Goal: Navigation & Orientation: Understand site structure

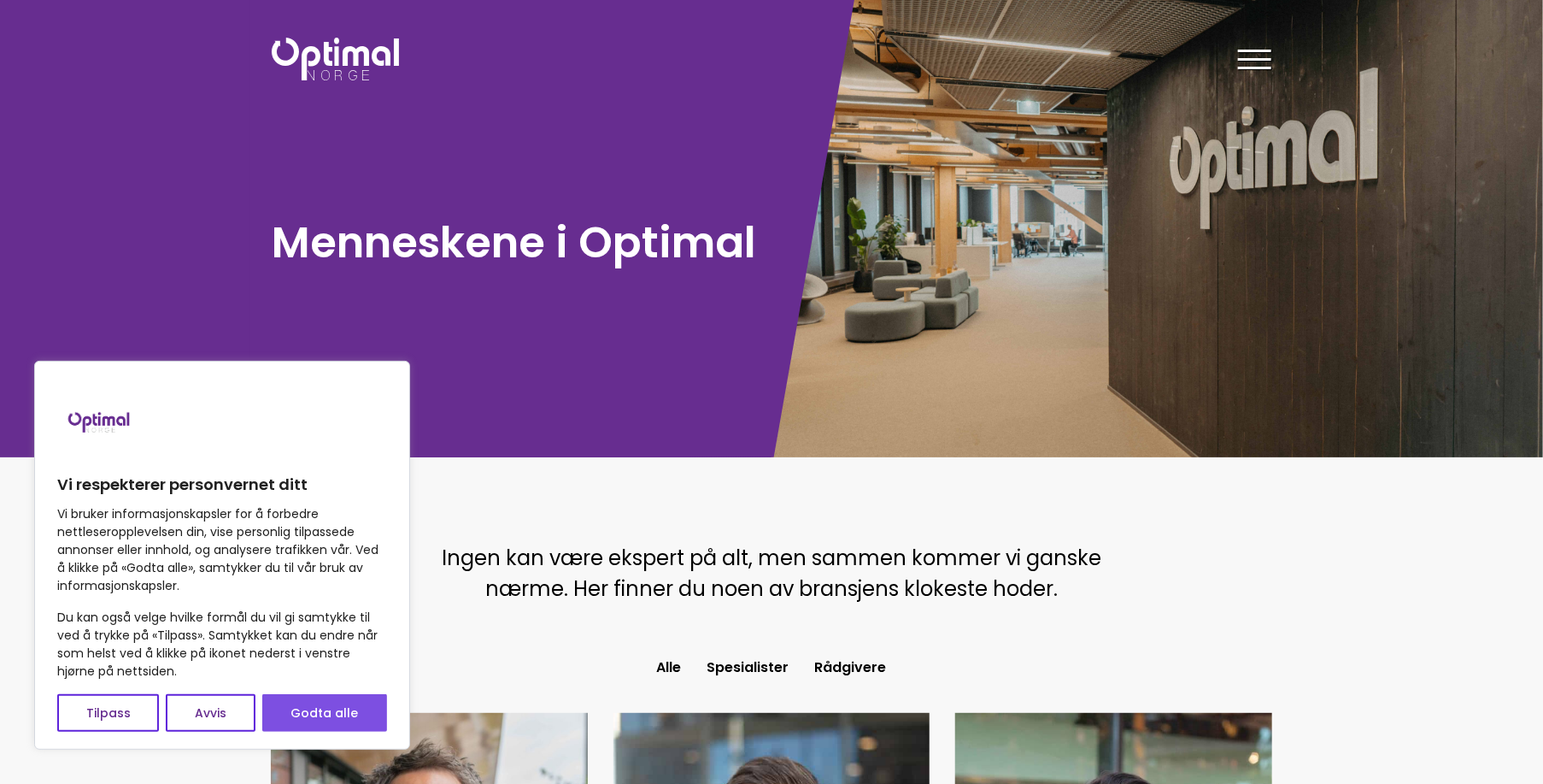
click at [321, 722] on button "Godta alle" at bounding box center [324, 712] width 125 height 38
checkbox input "true"
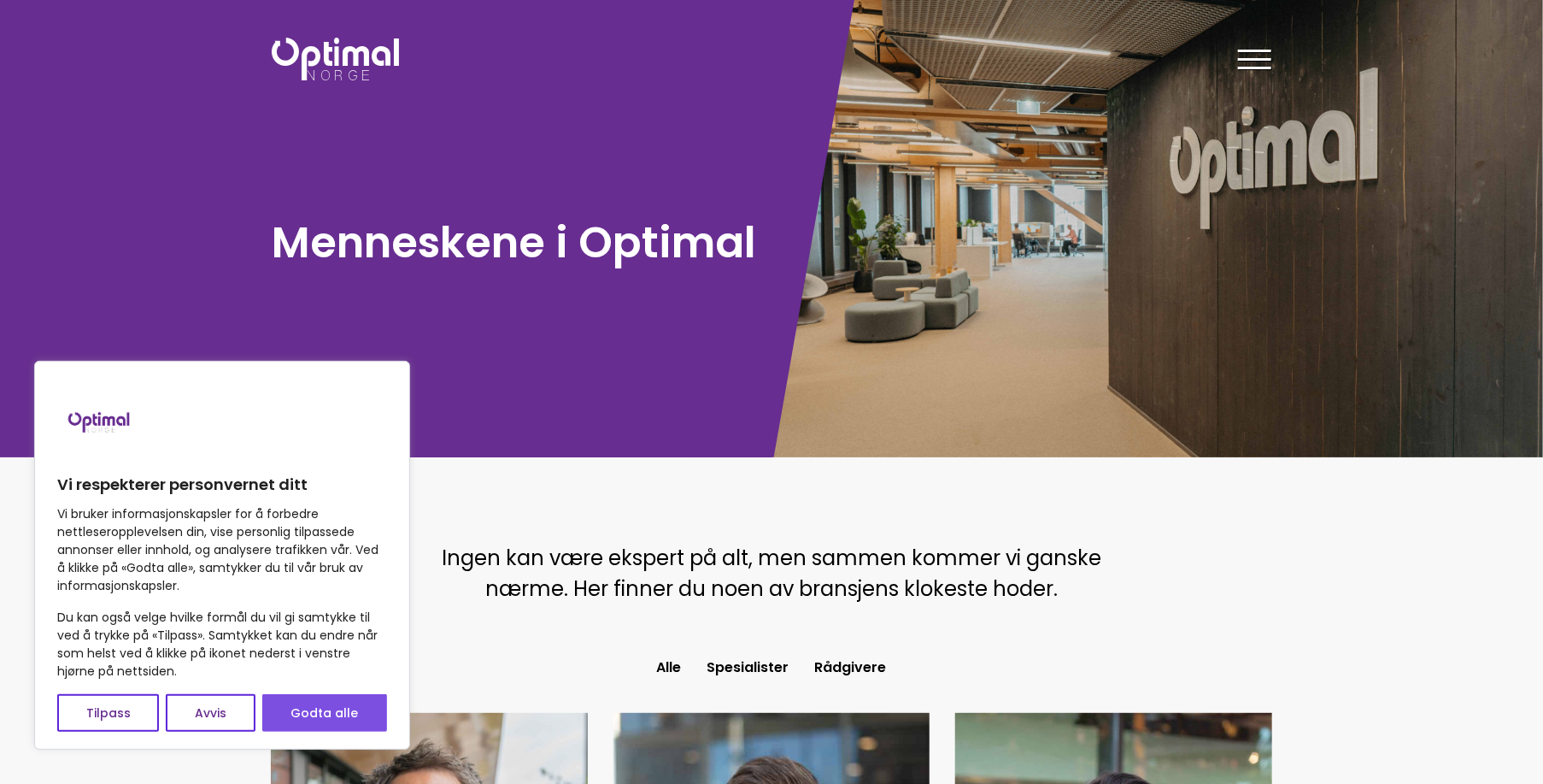
checkbox input "true"
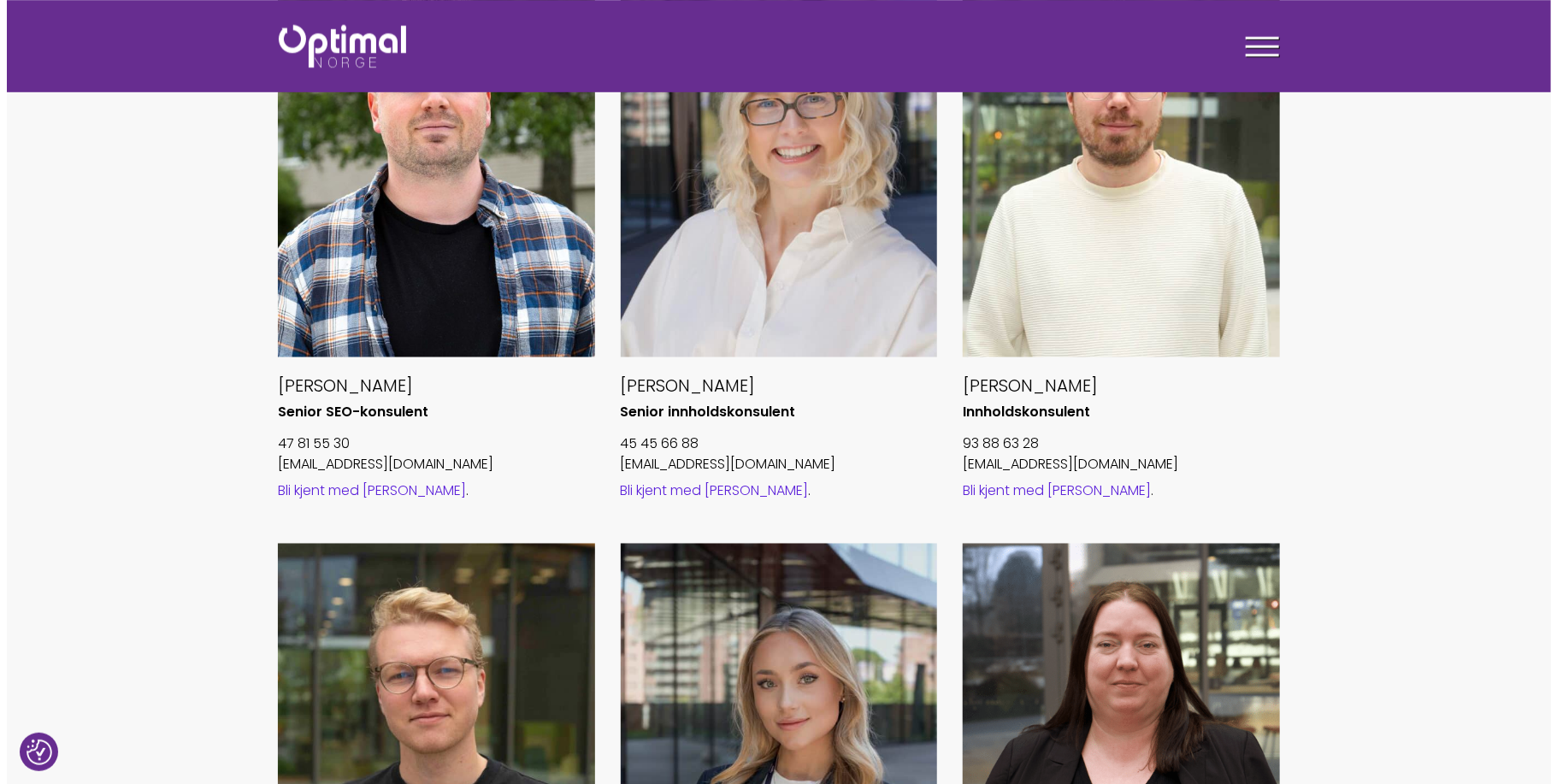
scroll to position [1348, 0]
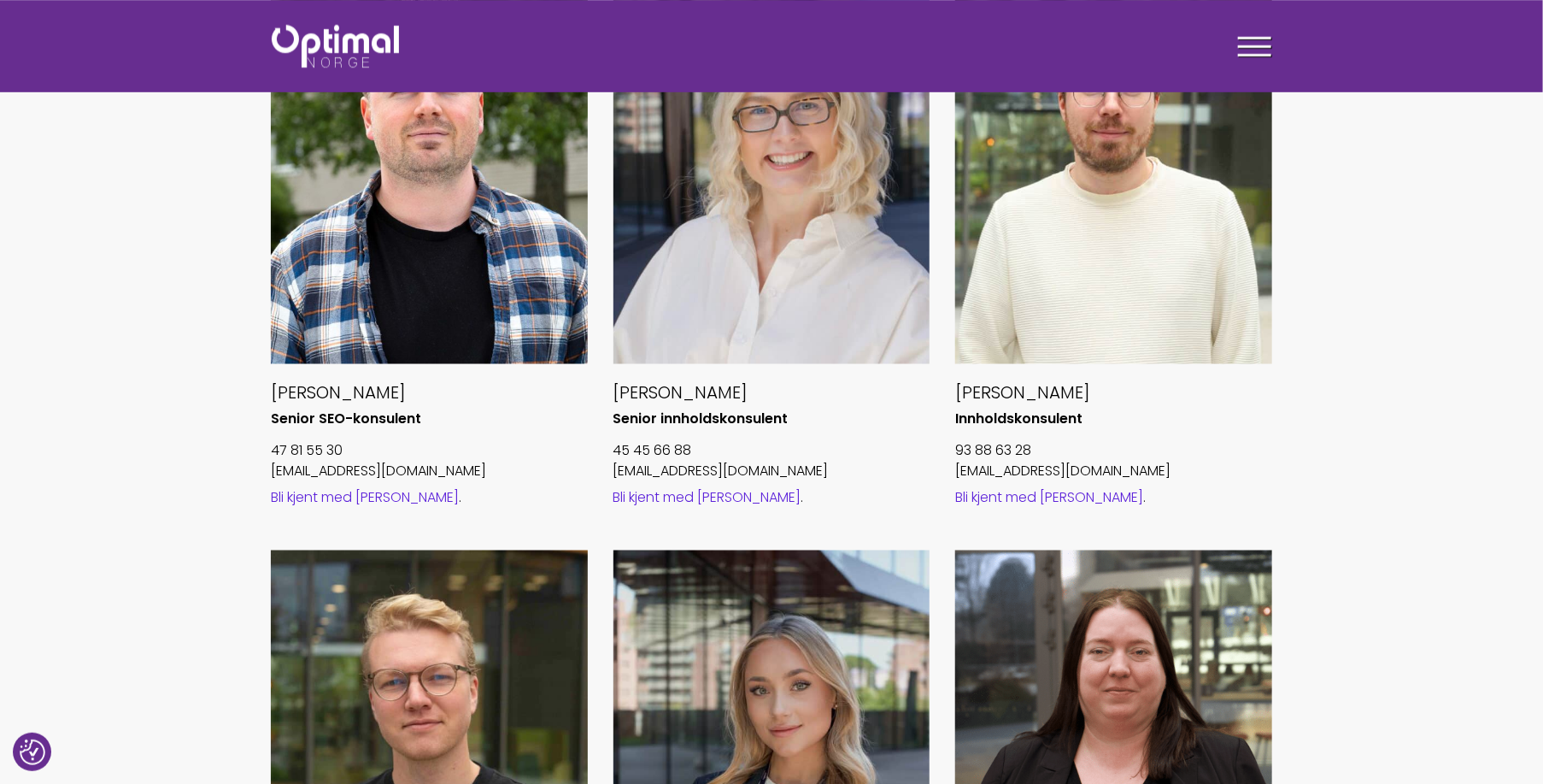
click at [1258, 39] on span at bounding box center [1254, 38] width 33 height 3
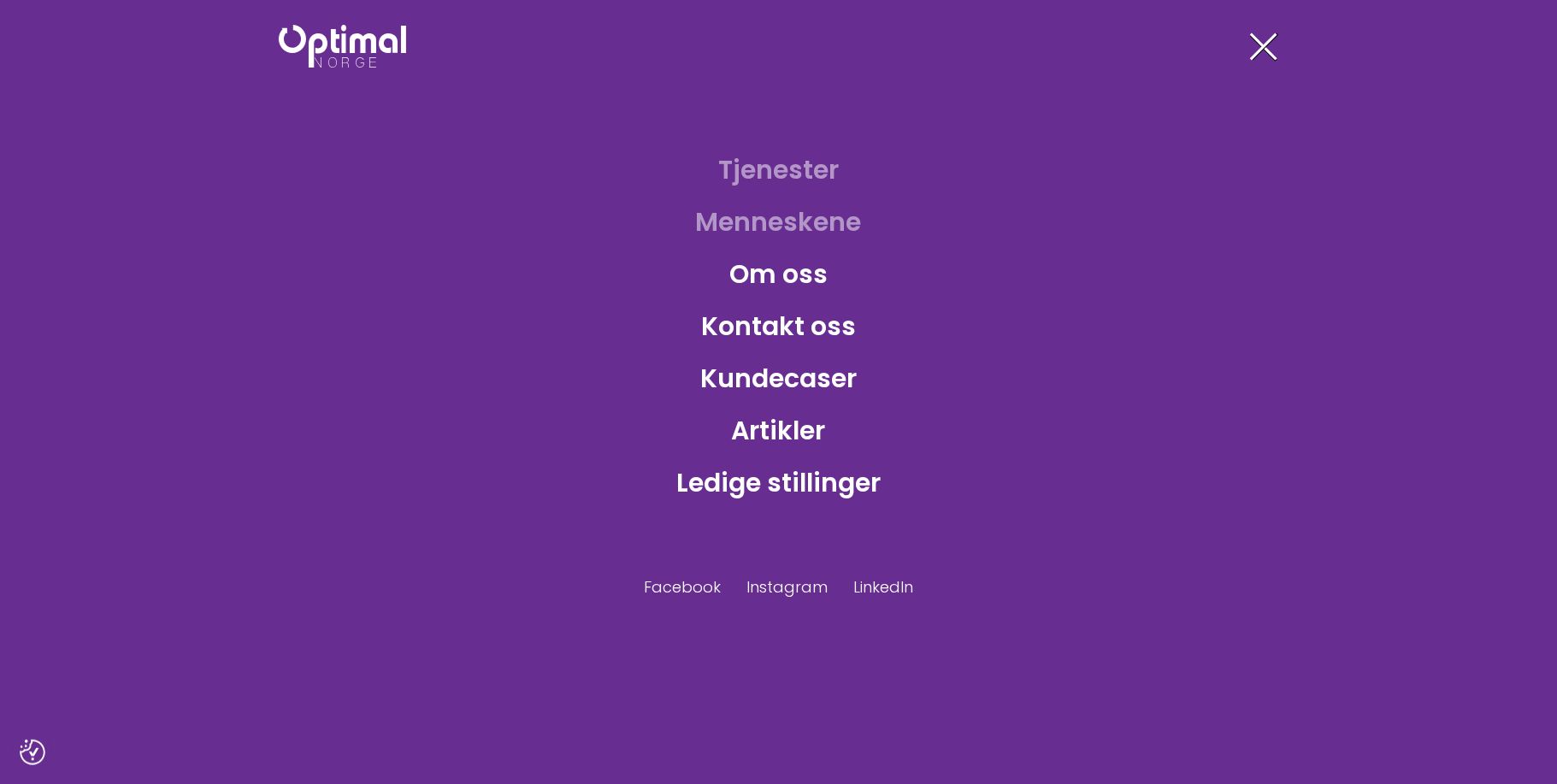
click at [788, 169] on link "Tjenester" at bounding box center [778, 169] width 148 height 56
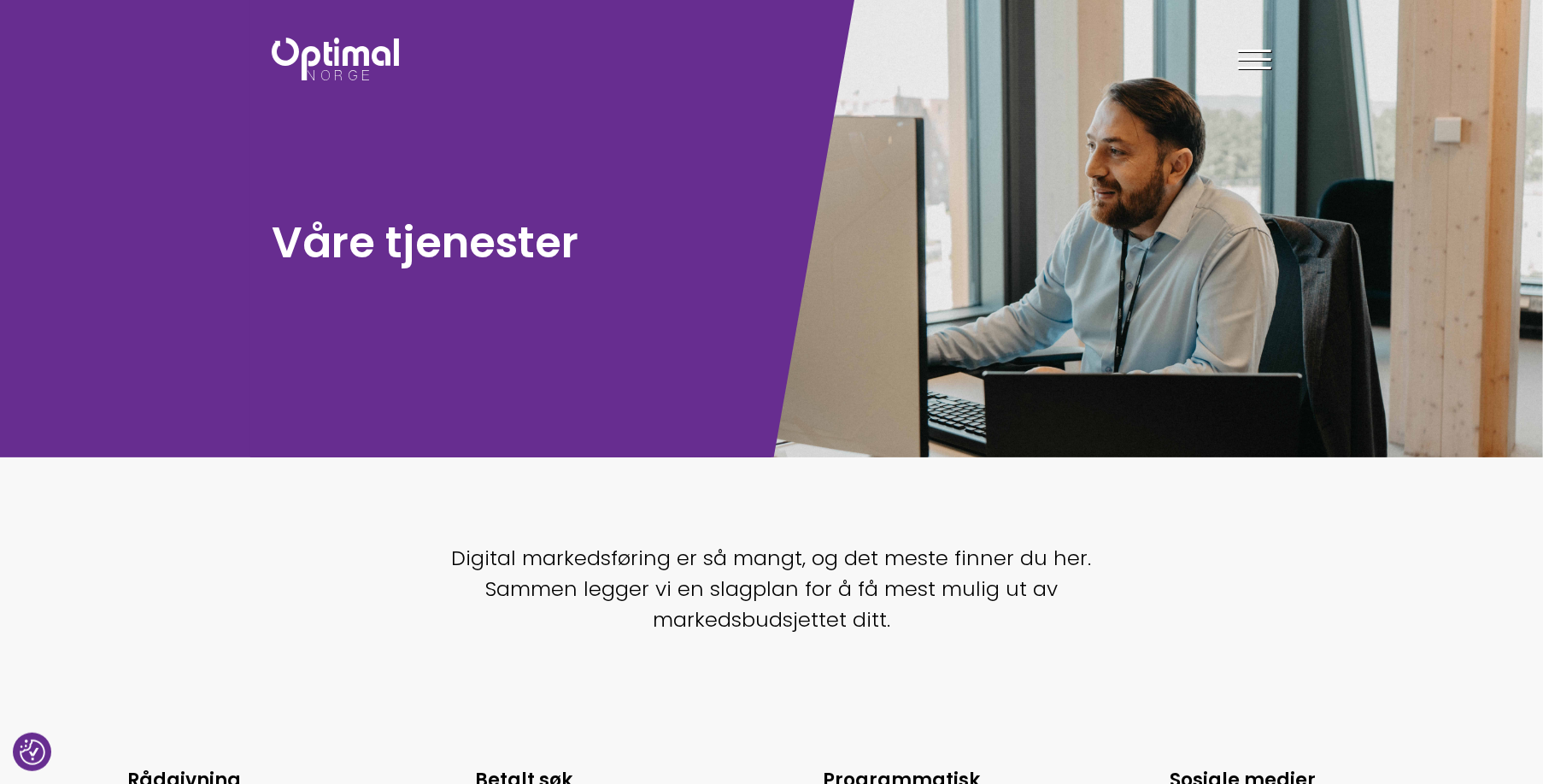
click at [1262, 56] on div at bounding box center [1254, 63] width 33 height 43
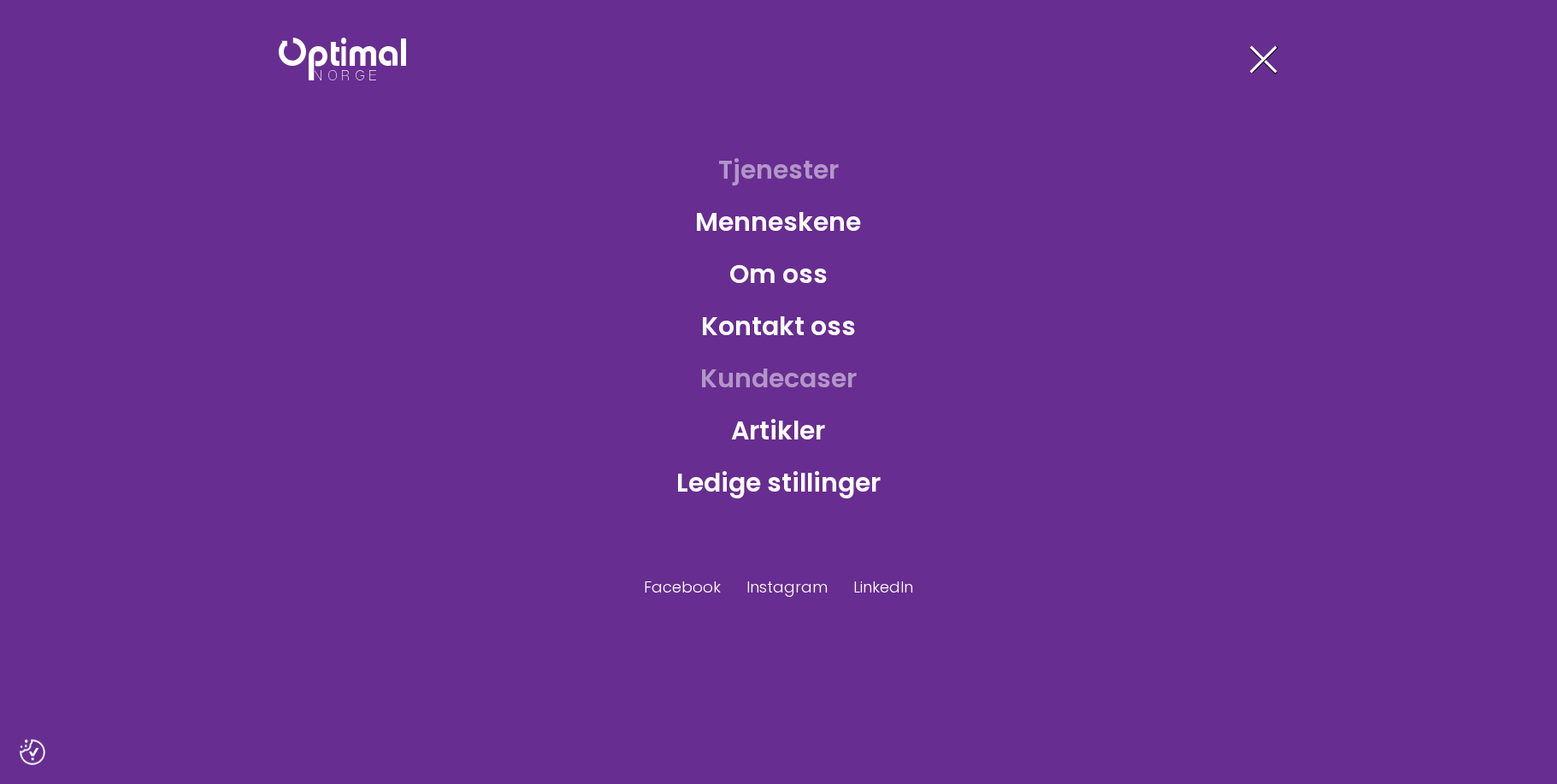
click at [783, 375] on link "Kundecaser" at bounding box center [778, 378] width 184 height 56
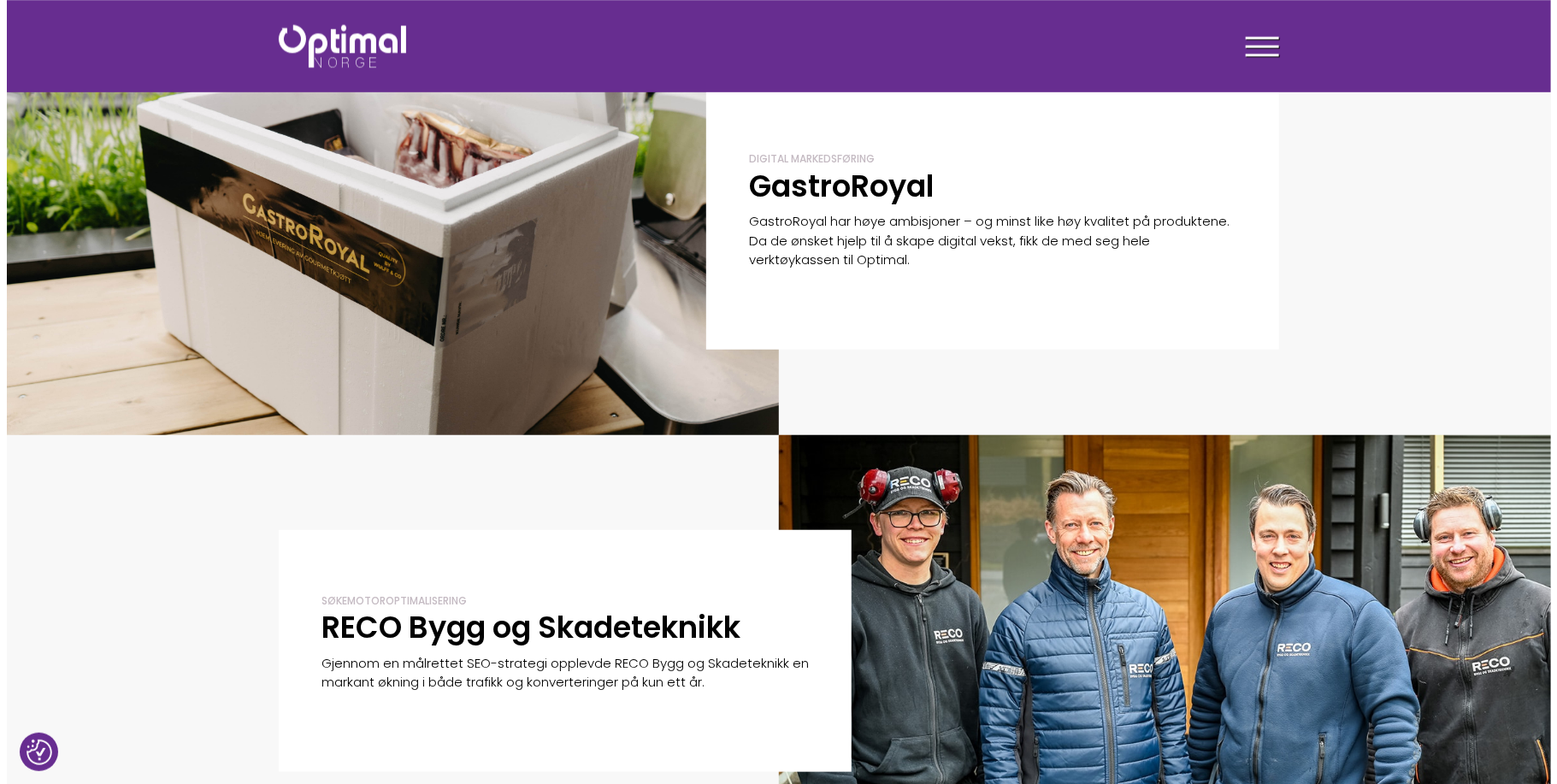
scroll to position [256, 0]
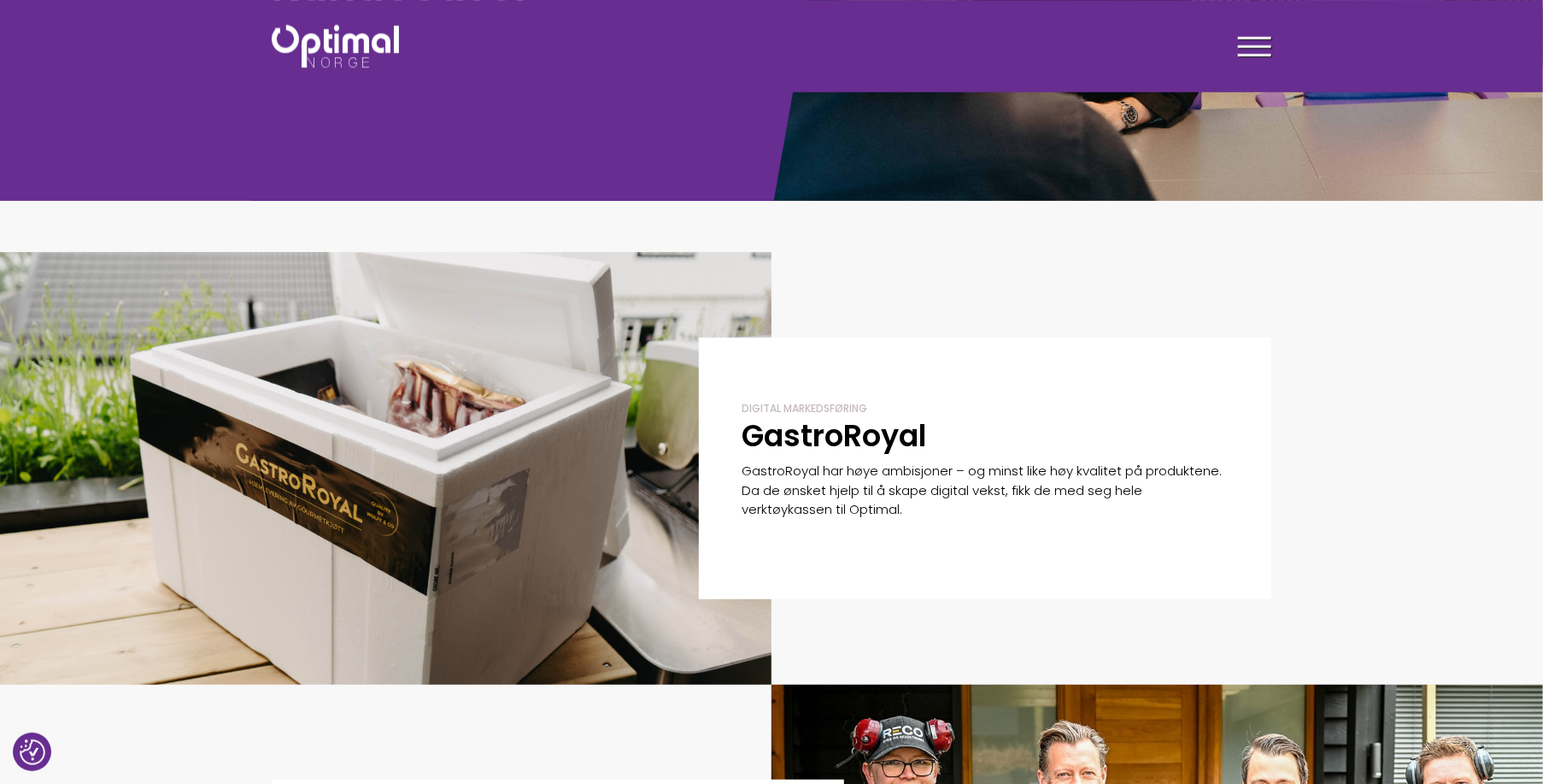
click at [1257, 47] on span at bounding box center [1254, 47] width 33 height 3
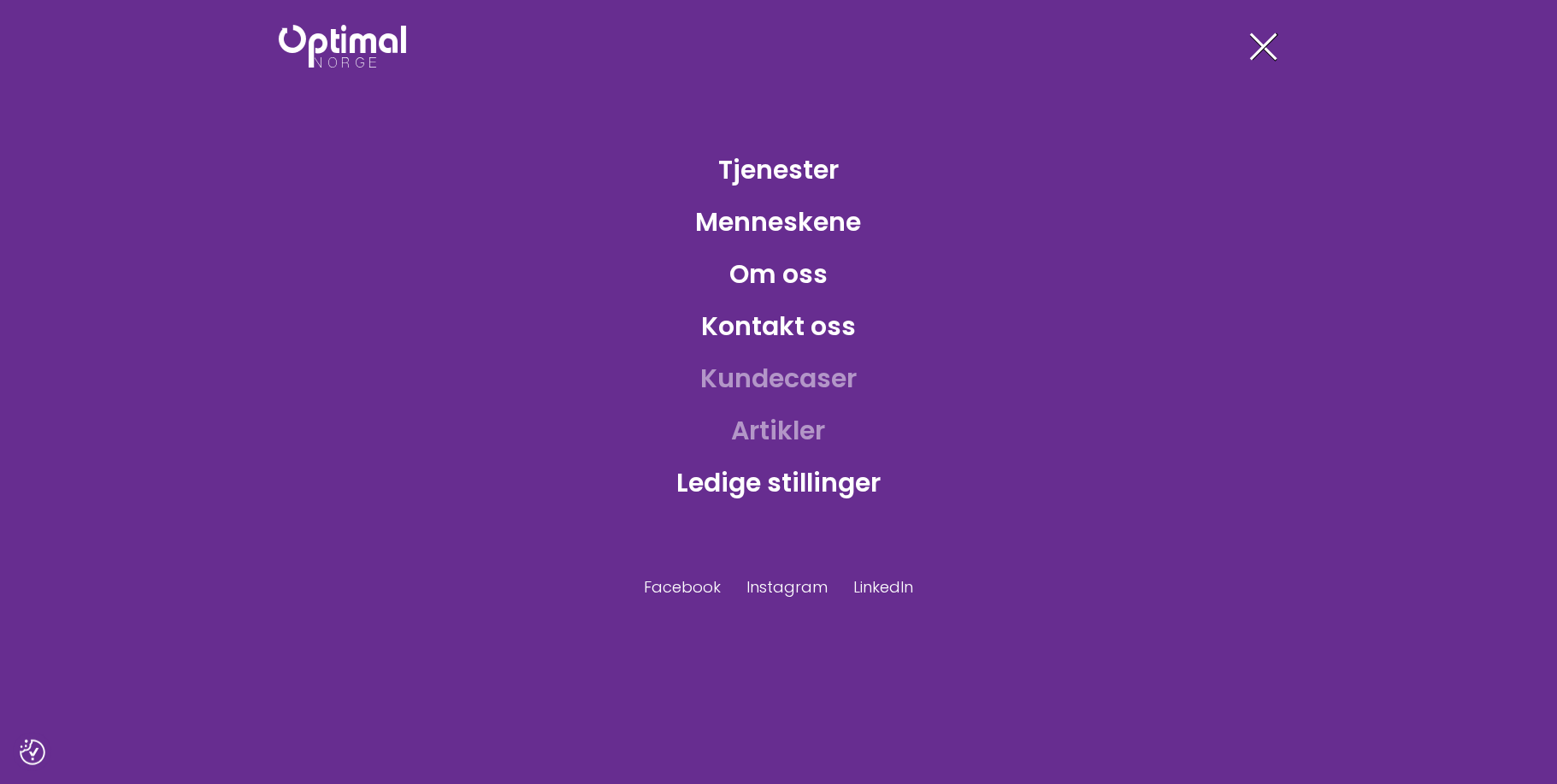
click at [786, 431] on link "Artikler" at bounding box center [778, 430] width 121 height 56
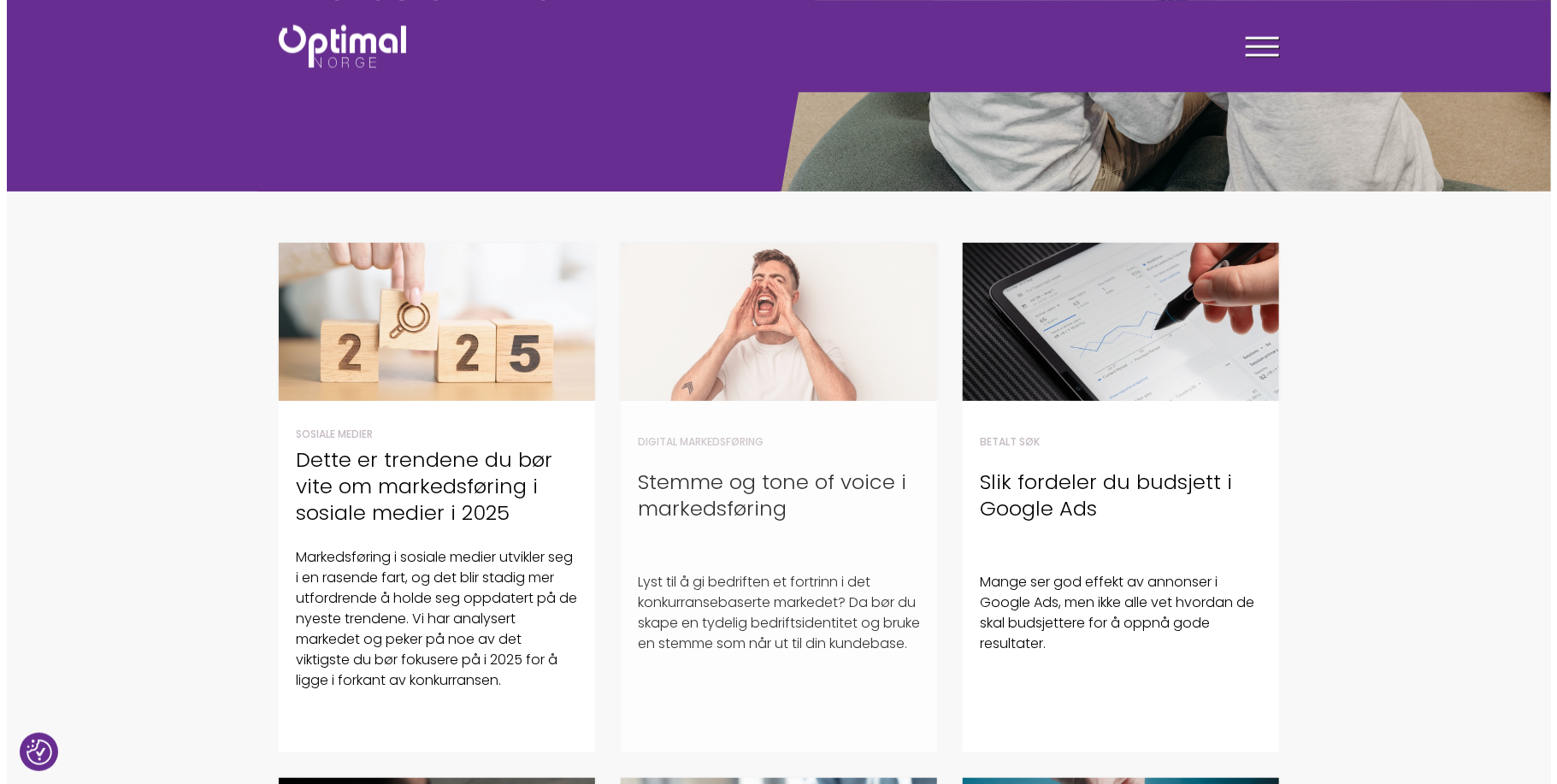
scroll to position [171, 0]
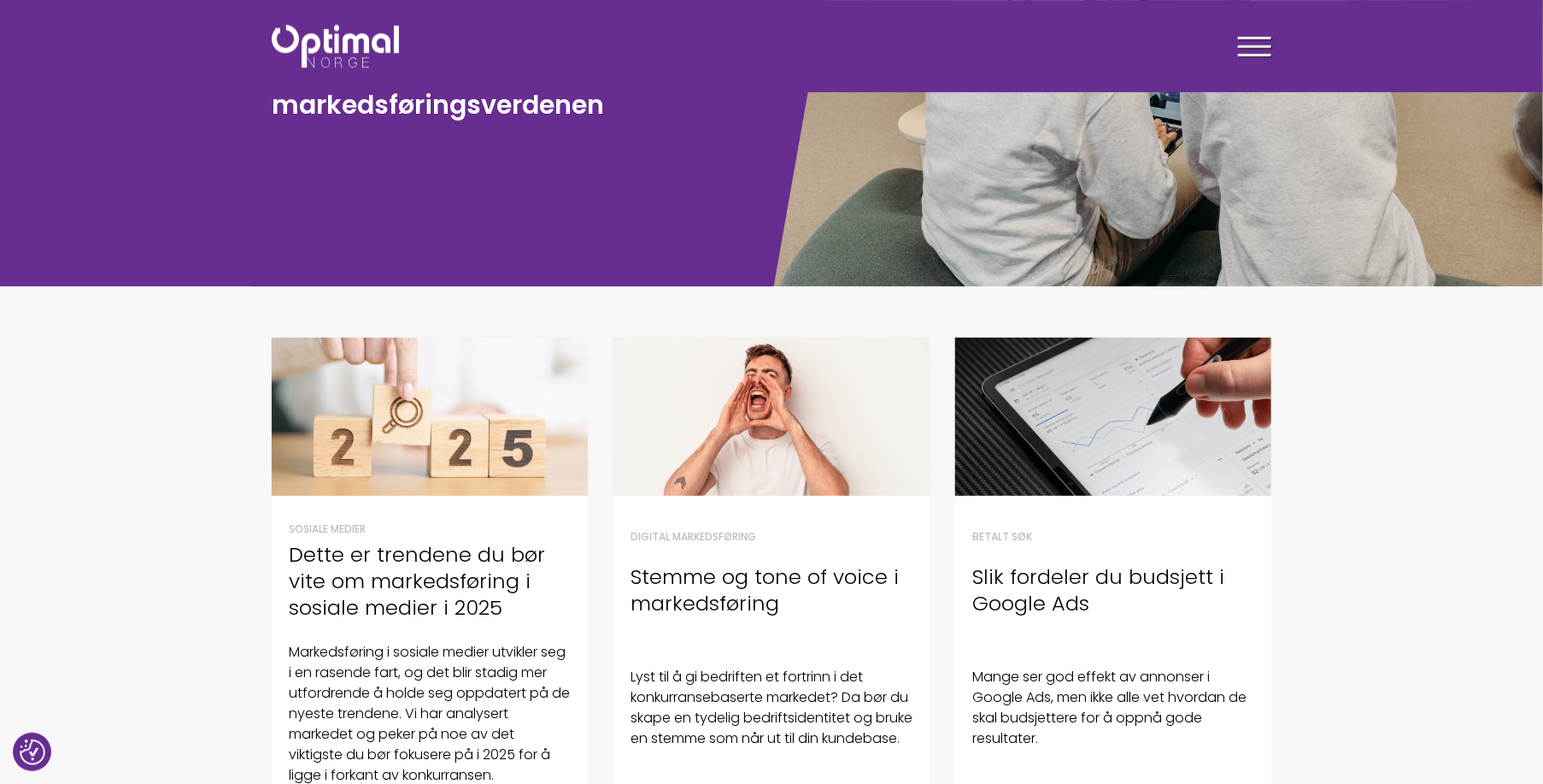
click at [1246, 42] on div at bounding box center [1254, 49] width 33 height 43
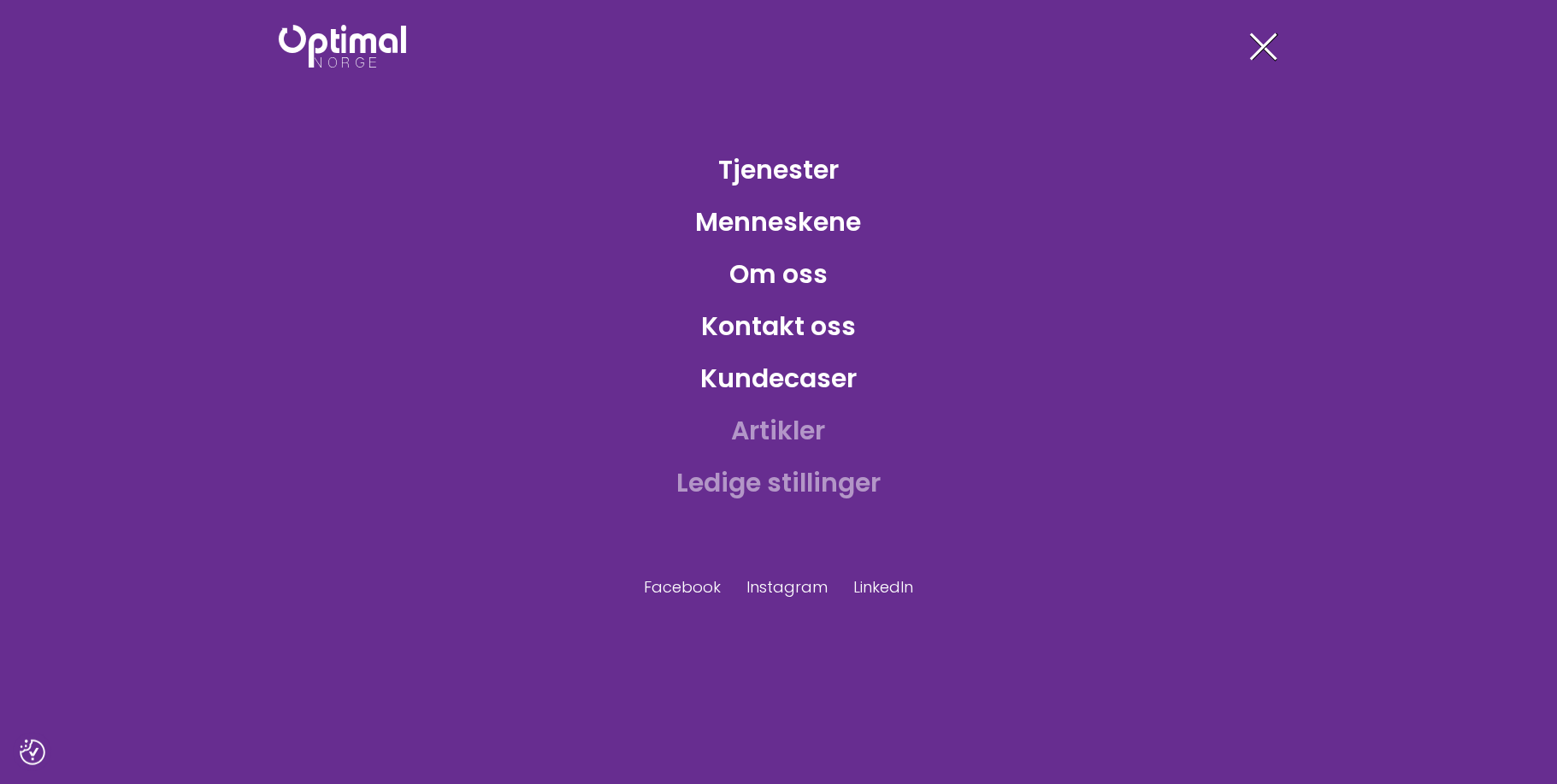
click at [766, 477] on link "Ledige stillinger" at bounding box center [778, 482] width 231 height 56
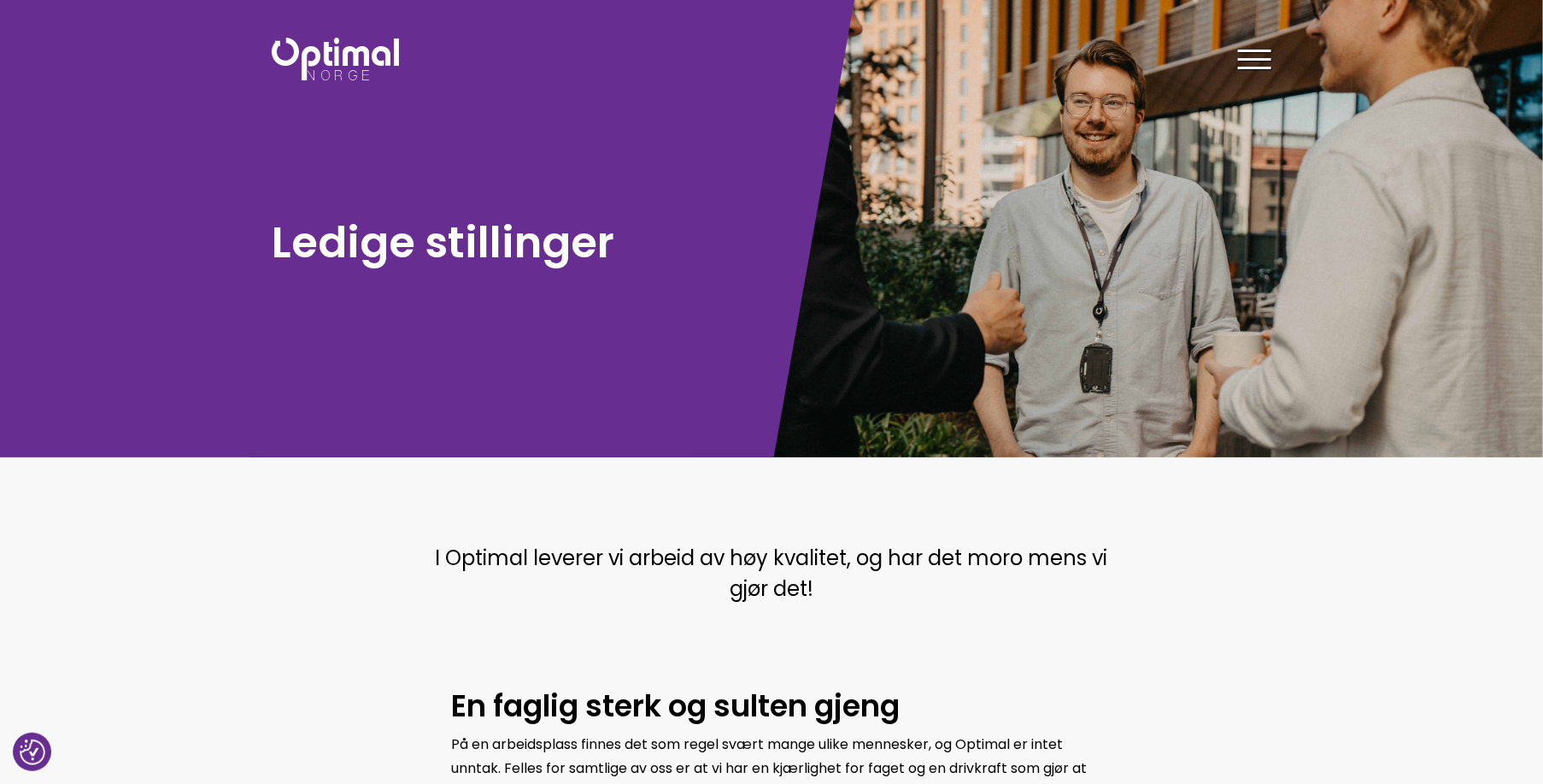
click at [1246, 55] on div at bounding box center [1254, 63] width 33 height 43
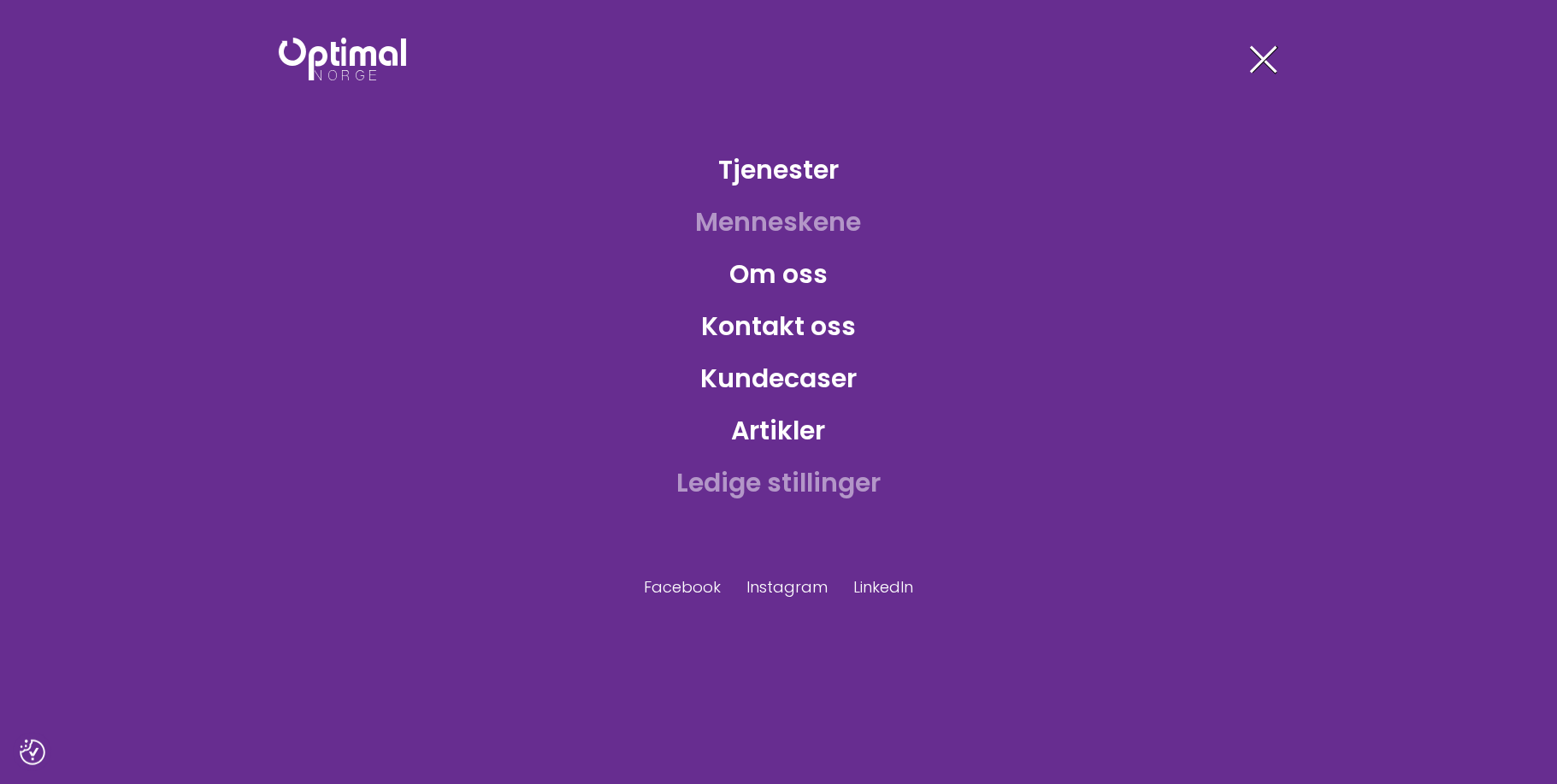
click at [784, 221] on link "Menneskene" at bounding box center [779, 221] width 194 height 56
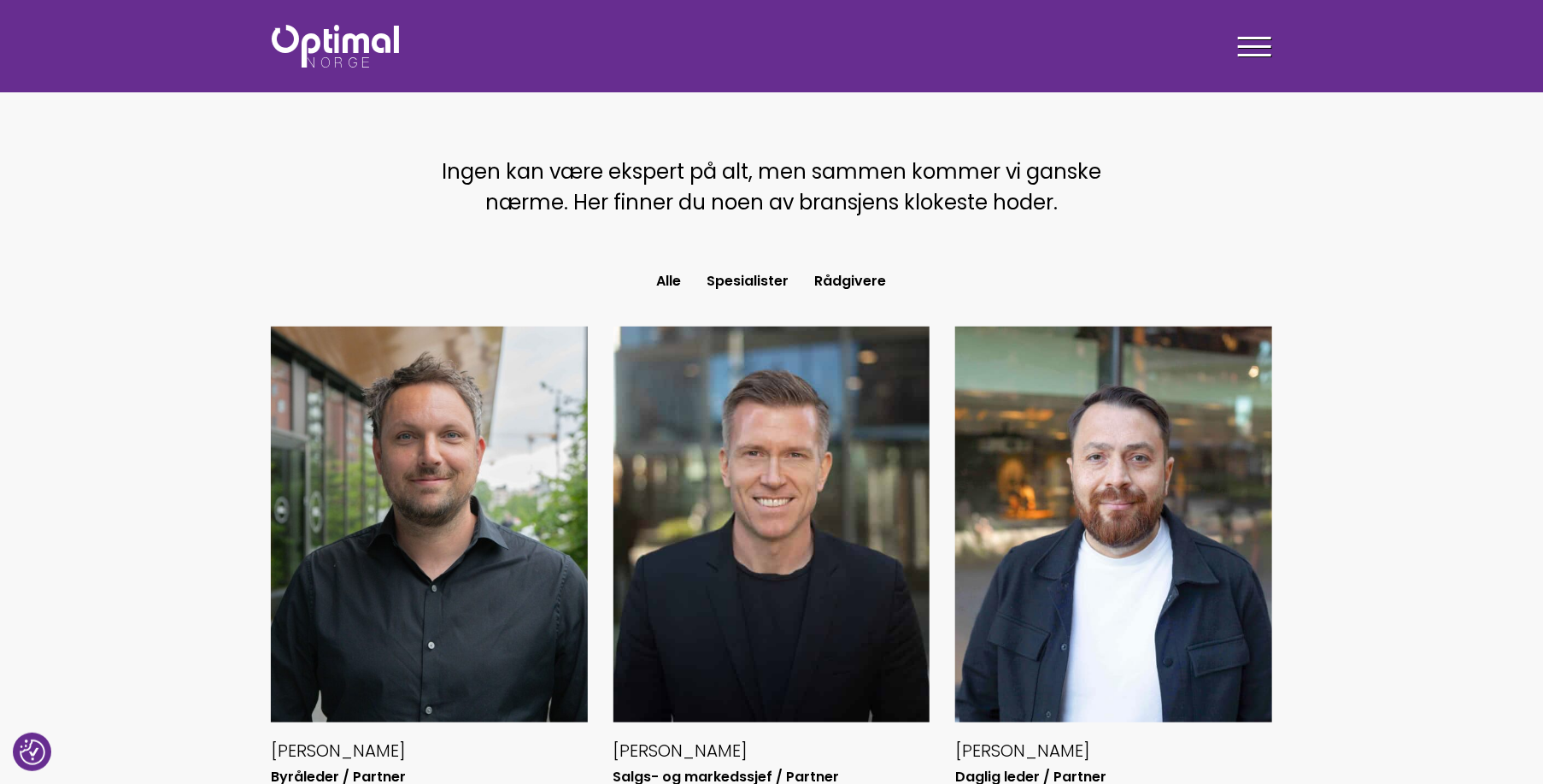
scroll to position [513, 0]
